Goal: Find specific page/section: Find specific page/section

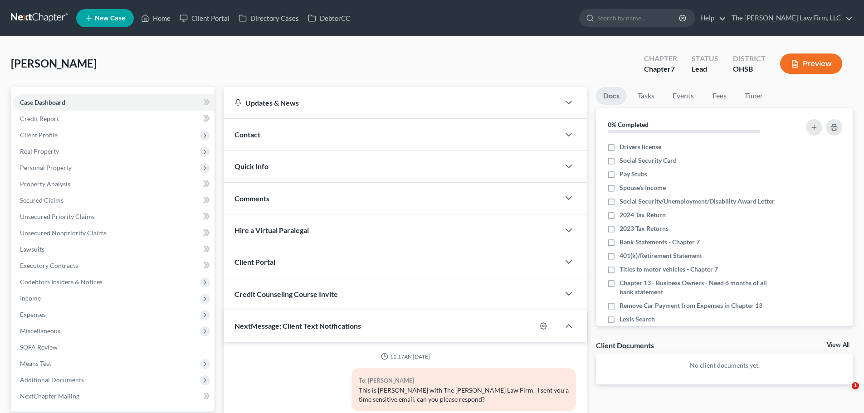
select select "0"
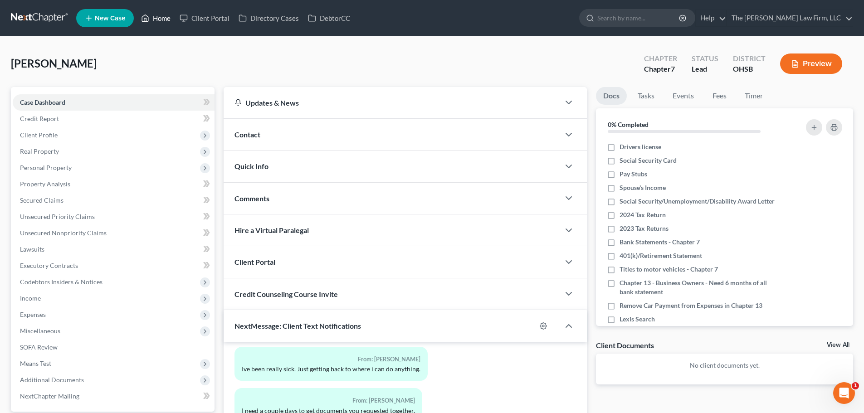
drag, startPoint x: 161, startPoint y: 21, endPoint x: 320, endPoint y: 43, distance: 161.1
click at [161, 20] on link "Home" at bounding box center [155, 18] width 39 height 16
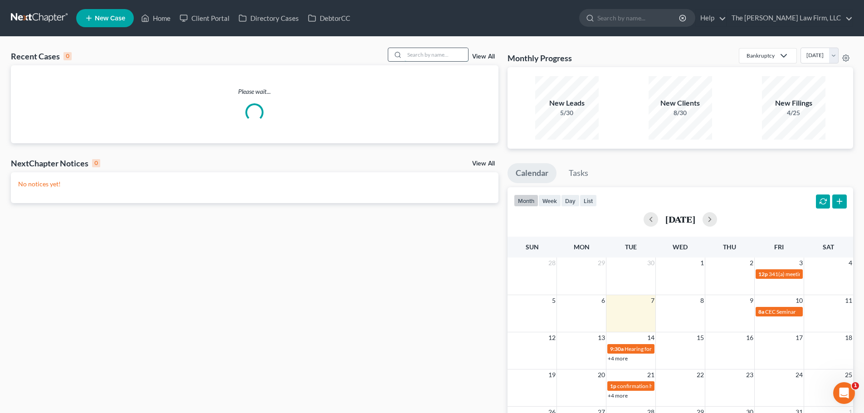
click at [447, 57] on input "search" at bounding box center [435, 54] width 63 height 13
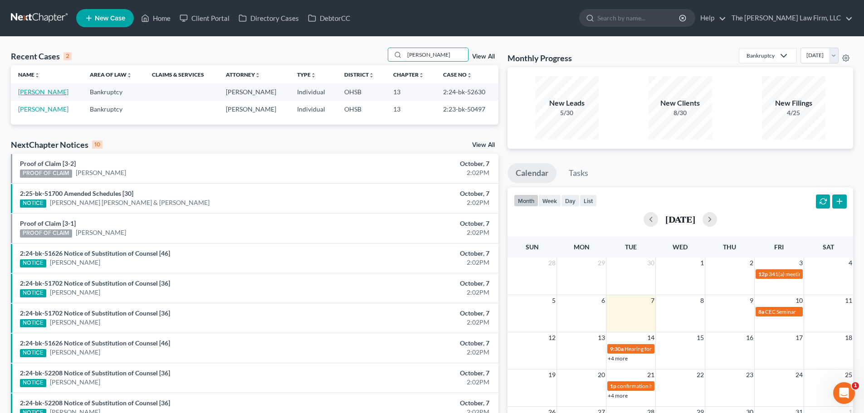
type input "[PERSON_NAME]"
click at [44, 92] on link "[PERSON_NAME]" at bounding box center [43, 92] width 50 height 8
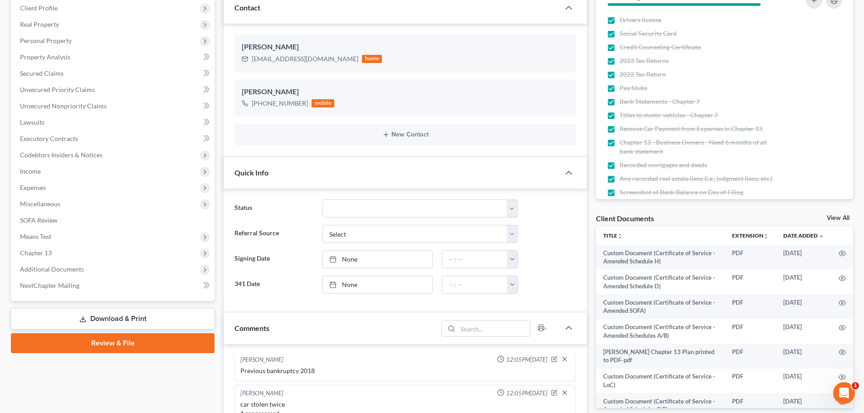
scroll to position [317, 0]
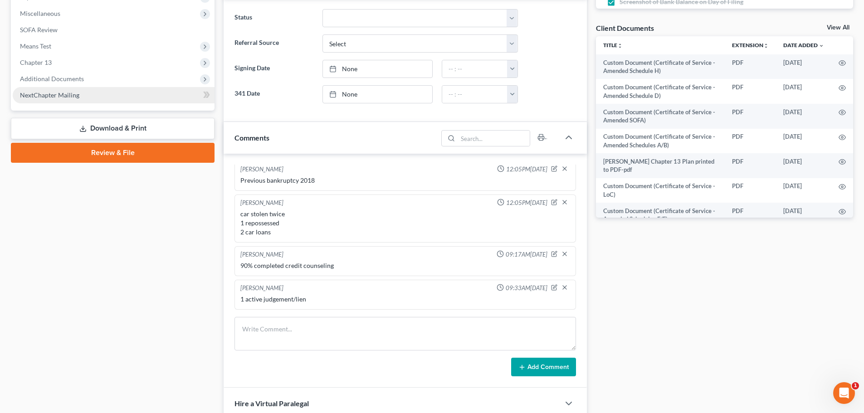
drag, startPoint x: 65, startPoint y: 80, endPoint x: 79, endPoint y: 100, distance: 24.4
click at [65, 80] on span "Additional Documents" at bounding box center [52, 79] width 64 height 8
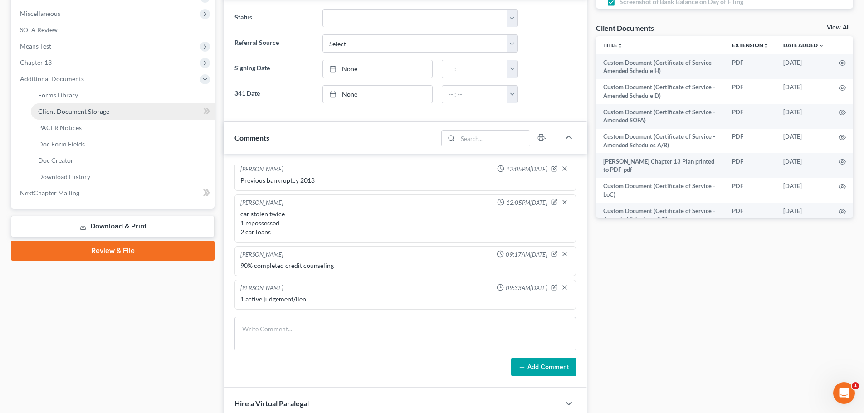
click at [83, 112] on span "Client Document Storage" at bounding box center [73, 111] width 71 height 8
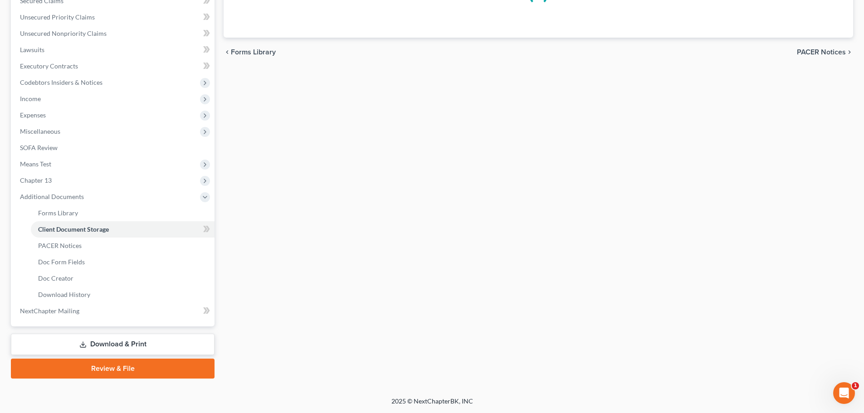
scroll to position [127, 0]
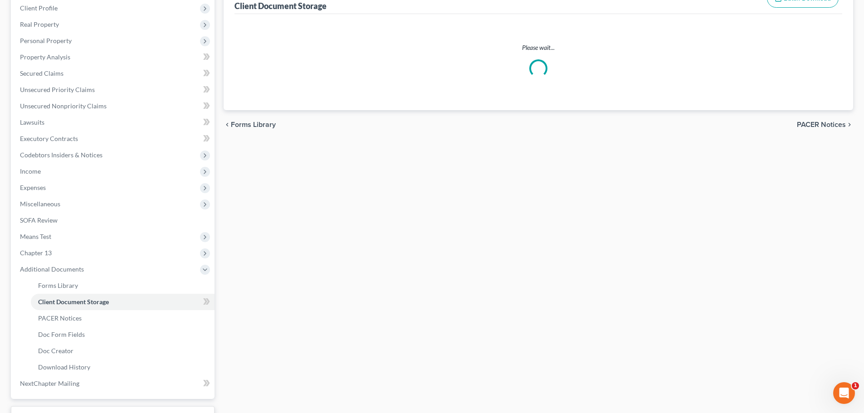
select select "61"
select select "53"
select select "7"
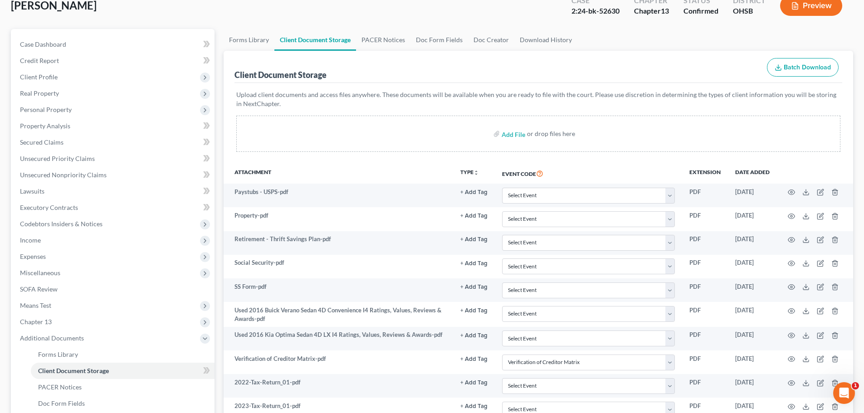
scroll to position [0, 0]
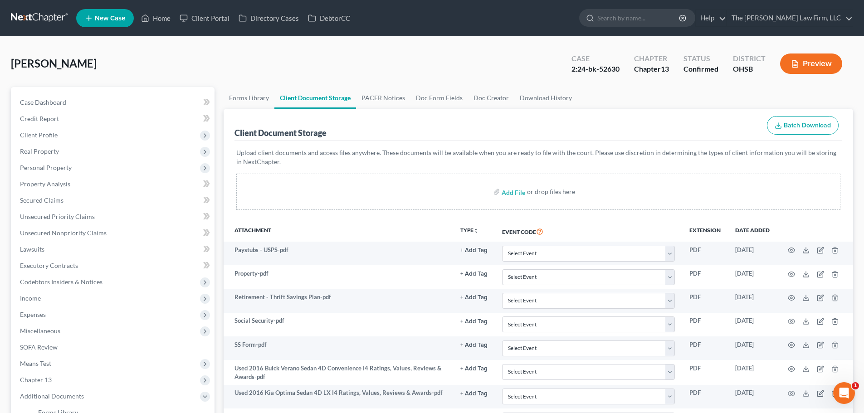
select select "61"
select select "53"
select select "7"
drag, startPoint x: 598, startPoint y: 68, endPoint x: 626, endPoint y: 66, distance: 28.2
click at [626, 66] on div "Case 2:24-bk-52630 Chapter Chapter 13 Status Confirmed District OHSB Preview" at bounding box center [708, 64] width 289 height 27
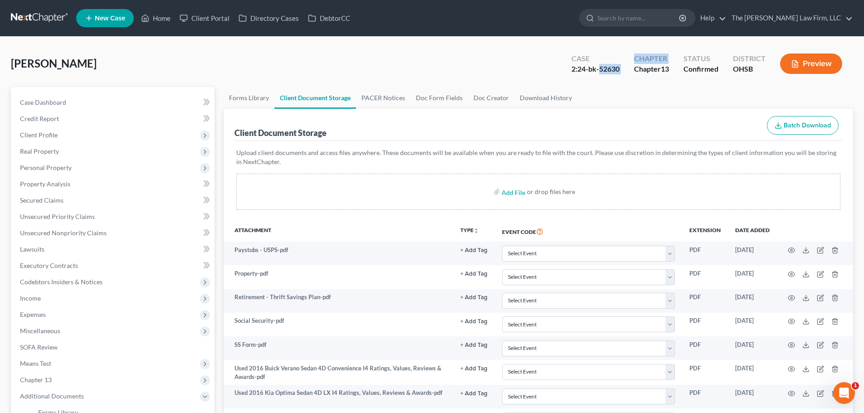
drag, startPoint x: 617, startPoint y: 84, endPoint x: 605, endPoint y: 73, distance: 17.0
click at [617, 84] on div "[PERSON_NAME] Upgraded Case 2:24-bk-52630 Chapter Chapter 13 Status Confirmed D…" at bounding box center [432, 67] width 842 height 39
click at [603, 67] on div "2:24-bk-52630" at bounding box center [595, 69] width 48 height 10
drag, startPoint x: 599, startPoint y: 67, endPoint x: 626, endPoint y: 82, distance: 30.9
click at [617, 70] on div "2:24-bk-52630" at bounding box center [595, 69] width 48 height 10
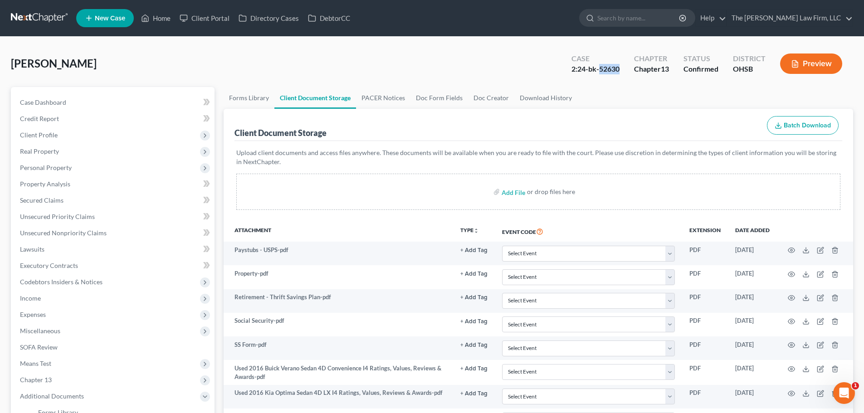
copy div "52630"
